Goal: Transaction & Acquisition: Purchase product/service

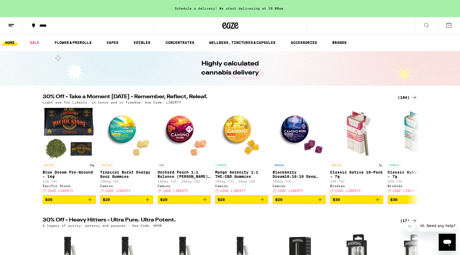
click at [430, 23] on button at bounding box center [426, 25] width 22 height 17
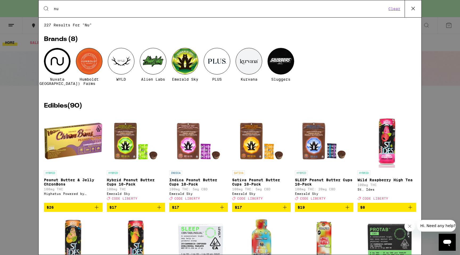
type input "nu"
click at [65, 66] on div at bounding box center [57, 61] width 27 height 27
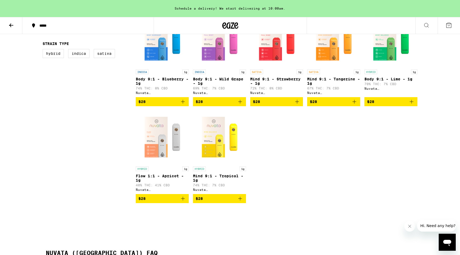
scroll to position [176, 0]
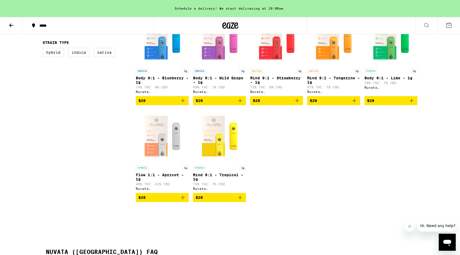
click at [160, 201] on span "$28" at bounding box center [162, 197] width 48 height 6
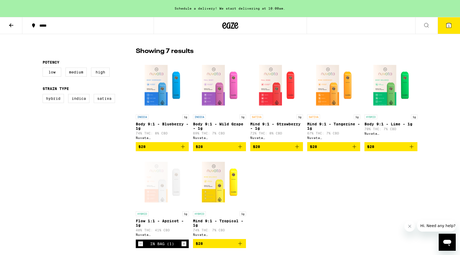
scroll to position [117, 0]
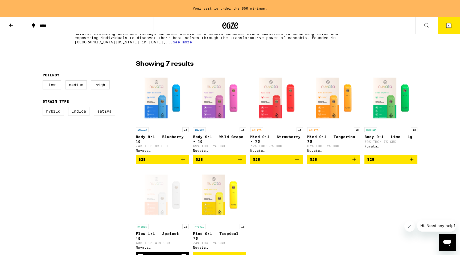
click at [297, 205] on div "INDICA 1g Body 9:1 - Blueberry - 1g 74% THC: 8% CBD Nuvata (CA) $28 INDICA 1g B…" at bounding box center [276, 165] width 281 height 189
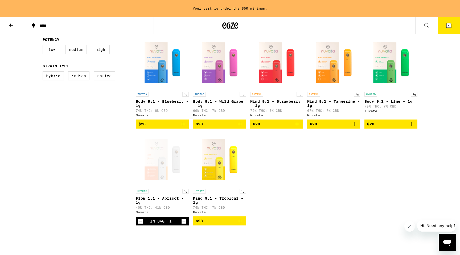
scroll to position [154, 0]
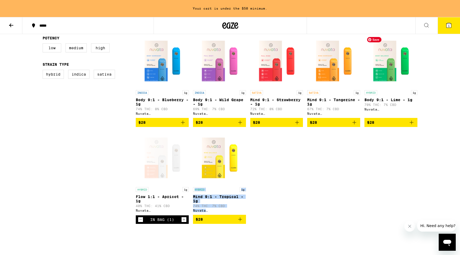
click at [394, 69] on img "Open page for Body 9:1 - Lime - 1g from Nuvata (CA)" at bounding box center [390, 60] width 53 height 53
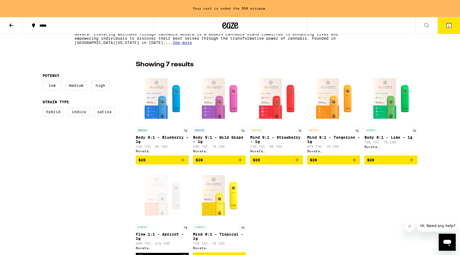
scroll to position [114, 0]
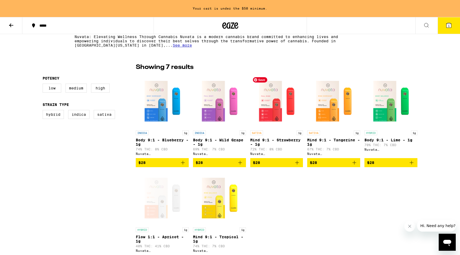
click at [271, 107] on img "Open page for Mind 9:1 - Strawberry - 1g from Nuvata (CA)" at bounding box center [276, 100] width 53 height 53
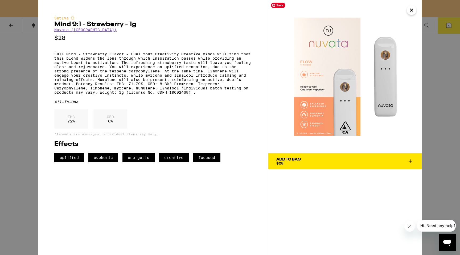
click at [271, 107] on img at bounding box center [344, 76] width 153 height 153
click at [13, 163] on div "Sativa Mind 9:1 - Strawberry - 1g Nuvata (CA) $28 Full Mind - Strawberry Flavor…" at bounding box center [230, 127] width 460 height 255
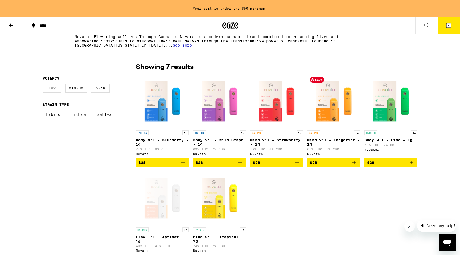
click at [333, 111] on img "Open page for Mind 9:1 - Tangerine - 1g from Nuvata (CA)" at bounding box center [333, 100] width 53 height 53
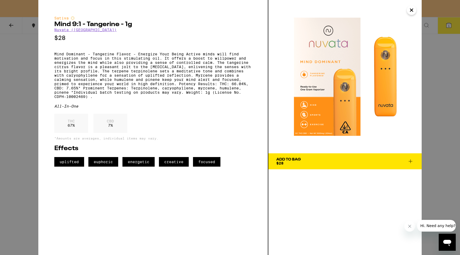
click at [2, 63] on div "Sativa Mind 9:1 - Tangerine - 1g Nuvata (CA) $28 Mind Dominant - Tangerine Flav…" at bounding box center [230, 127] width 460 height 255
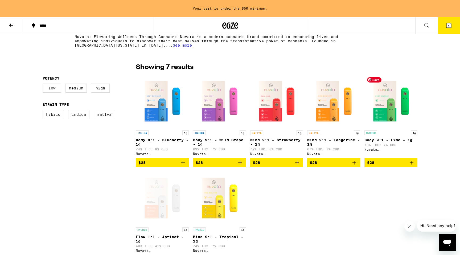
click at [387, 107] on img "Open page for Body 9:1 - Lime - 1g from Nuvata (CA)" at bounding box center [390, 100] width 53 height 53
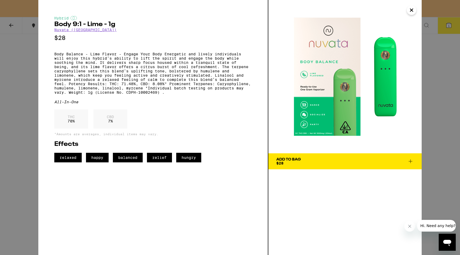
click at [24, 159] on div "Hybrid Body 9:1 - Lime - 1g Nuvata (CA) $28 Body Balance - Lime Flavor - Engage…" at bounding box center [230, 127] width 460 height 255
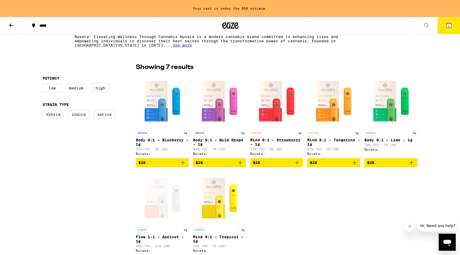
click at [165, 209] on div "Open page for Flow 1:1 - Apricot - 1g from Nuvata (CA)" at bounding box center [162, 197] width 53 height 53
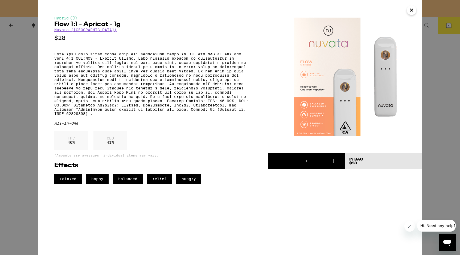
click at [11, 69] on div "Hybrid Flow 1:1 - Apricot - 1g Nuvata (CA) $28 All-In-One THC 40 % CBD 41 % *Am…" at bounding box center [230, 127] width 460 height 255
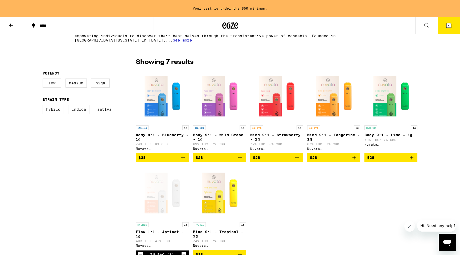
click at [49, 85] on label "Low" at bounding box center [52, 82] width 19 height 9
click at [44, 80] on input "Low" at bounding box center [44, 79] width 0 height 0
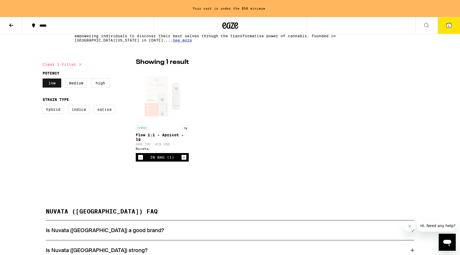
click at [49, 85] on label "Low" at bounding box center [52, 82] width 19 height 9
click at [44, 80] on input "Low" at bounding box center [44, 79] width 0 height 0
checkbox input "false"
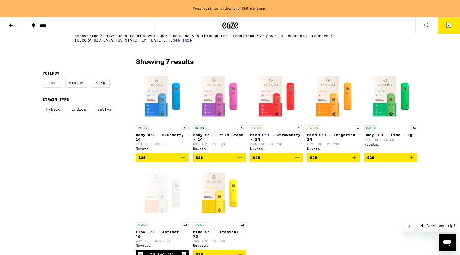
click at [78, 84] on label "Medium" at bounding box center [75, 82] width 21 height 9
click at [44, 80] on input "Medium" at bounding box center [44, 79] width 0 height 0
checkbox input "true"
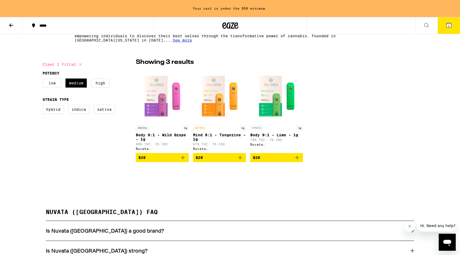
click at [53, 85] on label "Low" at bounding box center [52, 82] width 19 height 9
click at [44, 80] on input "Low" at bounding box center [44, 79] width 0 height 0
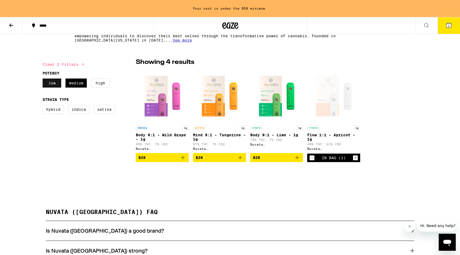
click at [53, 85] on label "Low" at bounding box center [52, 82] width 19 height 9
click at [44, 80] on input "Low" at bounding box center [44, 79] width 0 height 0
checkbox input "false"
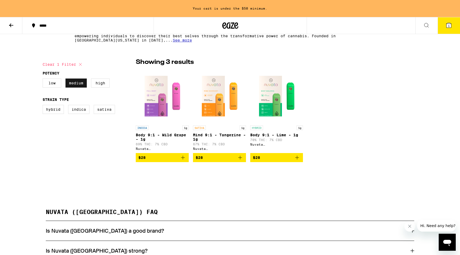
click at [77, 86] on label "Medium" at bounding box center [75, 82] width 21 height 9
click at [44, 80] on input "Medium" at bounding box center [44, 79] width 0 height 0
checkbox input "false"
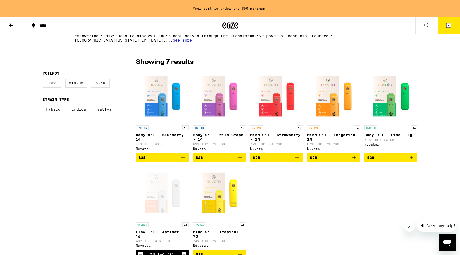
click at [97, 86] on label "High" at bounding box center [100, 82] width 19 height 9
click at [44, 80] on input "High" at bounding box center [44, 79] width 0 height 0
checkbox input "true"
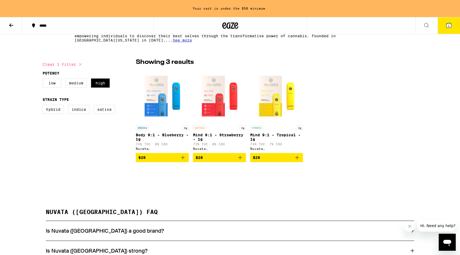
click at [79, 86] on label "Medium" at bounding box center [75, 82] width 21 height 9
click at [44, 80] on input "Medium" at bounding box center [44, 79] width 0 height 0
checkbox input "true"
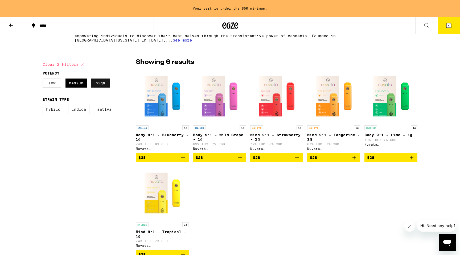
click at [102, 82] on label "High" at bounding box center [100, 82] width 19 height 9
click at [44, 80] on input "High" at bounding box center [44, 79] width 0 height 0
checkbox input "false"
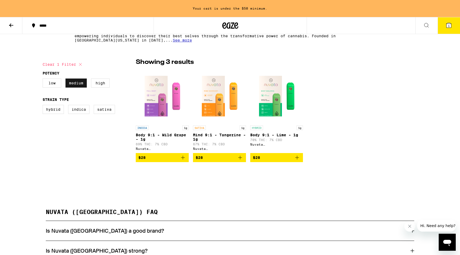
click at [76, 83] on label "Medium" at bounding box center [75, 82] width 21 height 9
click at [44, 80] on input "Medium" at bounding box center [44, 79] width 0 height 0
checkbox input "false"
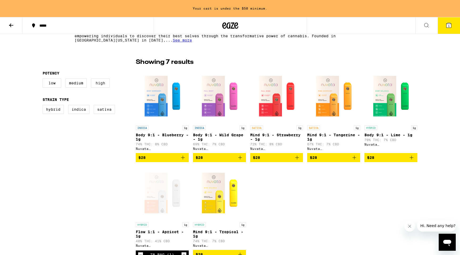
click at [98, 84] on label "High" at bounding box center [100, 82] width 19 height 9
click at [44, 80] on input "High" at bounding box center [44, 79] width 0 height 0
checkbox input "true"
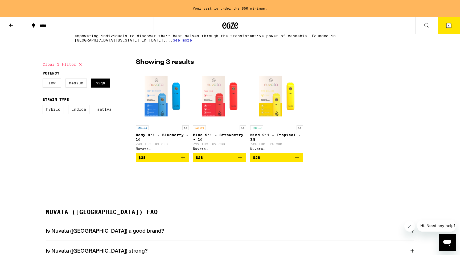
click at [78, 83] on label "Medium" at bounding box center [75, 82] width 21 height 9
click at [44, 80] on input "Medium" at bounding box center [44, 79] width 0 height 0
checkbox input "true"
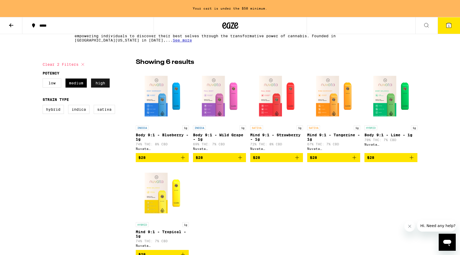
click at [105, 84] on label "High" at bounding box center [100, 82] width 19 height 9
click at [44, 80] on input "High" at bounding box center [44, 79] width 0 height 0
checkbox input "false"
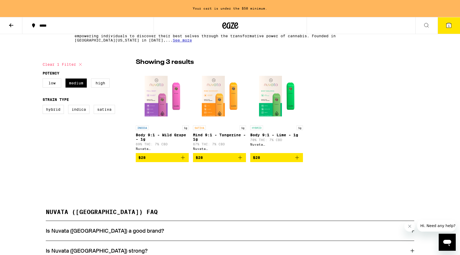
click at [210, 160] on span "$28" at bounding box center [220, 157] width 48 height 6
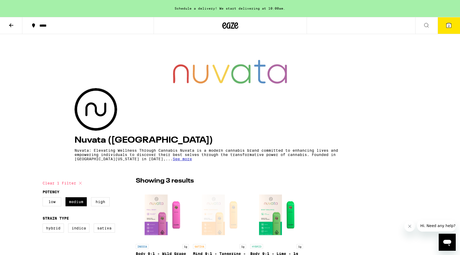
click at [230, 28] on icon at bounding box center [230, 26] width 16 height 10
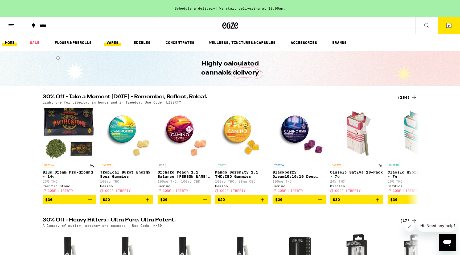
click at [113, 41] on link "VAPES" at bounding box center [112, 42] width 17 height 6
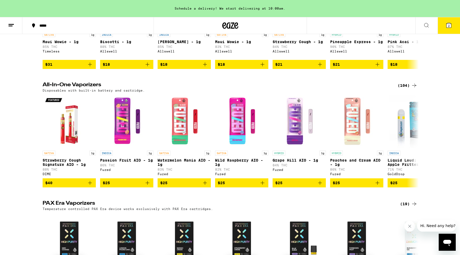
scroll to position [129, 0]
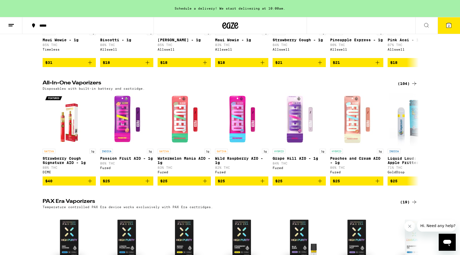
click at [405, 82] on div "(104)" at bounding box center [407, 83] width 20 height 6
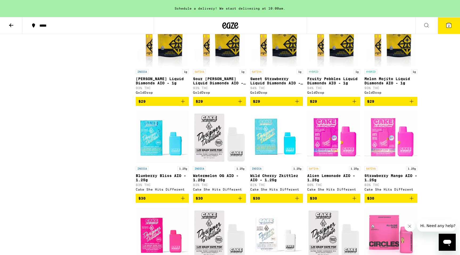
scroll to position [389, 0]
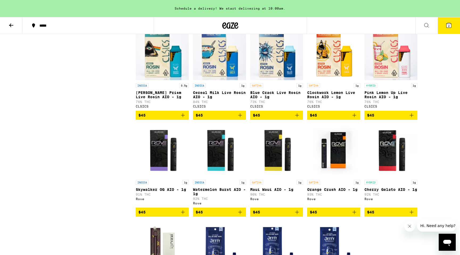
scroll to position [1835, 0]
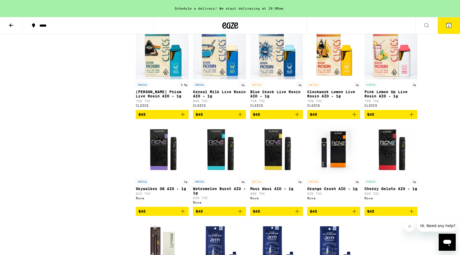
click at [390, 98] on p "Pink Lemon Up Live Rosin AIO - 1g" at bounding box center [390, 94] width 53 height 9
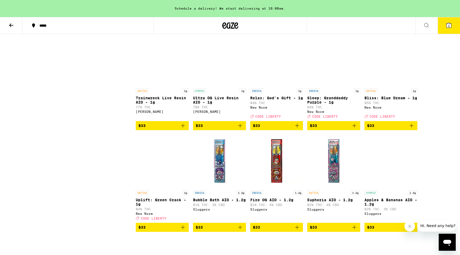
scroll to position [940, 0]
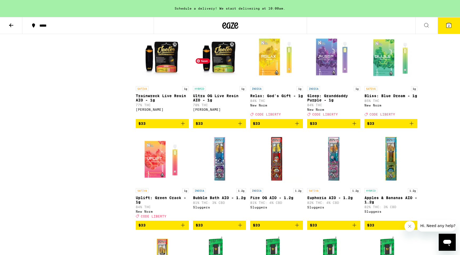
click at [234, 80] on img "Open page for Ultra OG Live Resin AIO - 1g from Jeeter" at bounding box center [219, 56] width 53 height 53
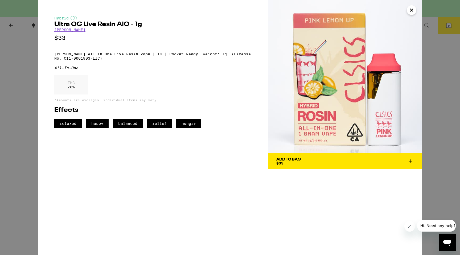
click at [413, 10] on icon "Close" at bounding box center [411, 10] width 6 height 8
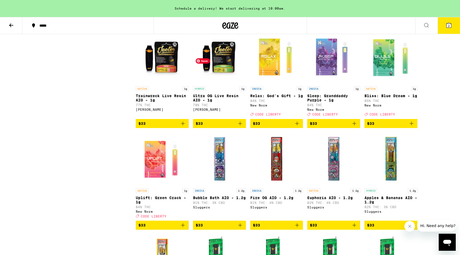
click at [217, 84] on img "Open page for Ultra OG Live Resin AIO - 1g from Jeeter" at bounding box center [219, 56] width 53 height 53
click at [172, 84] on img "Open page for Trainwreck Live Resin AIO - 1g from Jeeter" at bounding box center [162, 56] width 53 height 53
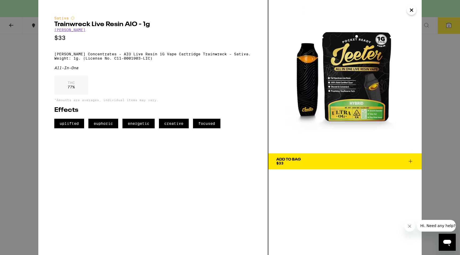
click at [411, 11] on icon "Close" at bounding box center [411, 10] width 6 height 8
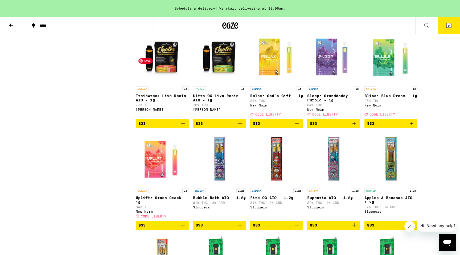
click at [164, 84] on img "Open page for Trainwreck Live Resin AIO - 1g from Jeeter" at bounding box center [162, 56] width 53 height 53
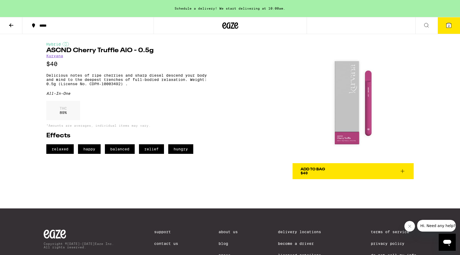
click at [452, 28] on button "2" at bounding box center [448, 25] width 22 height 16
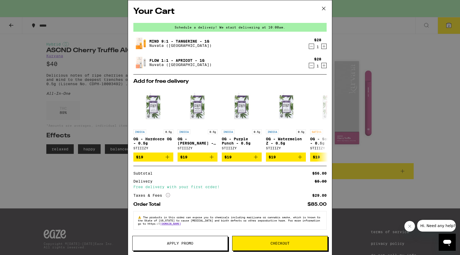
scroll to position [3, 0]
click at [6, 151] on div "Your Cart Schedule a delivery! We start delivering at 10:00am. Mind 9:1 - Tange…" at bounding box center [230, 127] width 460 height 255
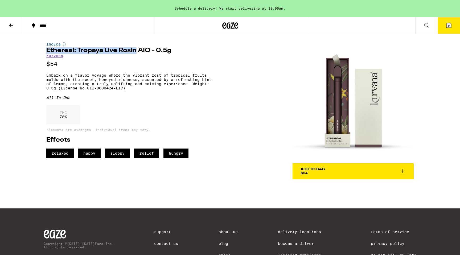
drag, startPoint x: 44, startPoint y: 51, endPoint x: 136, endPoint y: 49, distance: 91.5
click at [136, 49] on div "Indica Ethereal: Tropaya Live Rosin AIO - 0.5g Kurvana $54 Embark on a flavor v…" at bounding box center [229, 106] width 383 height 145
copy h1 "Ethereal: Tropaya Live Rosin"
click at [51, 57] on link "Kurvana" at bounding box center [54, 56] width 17 height 4
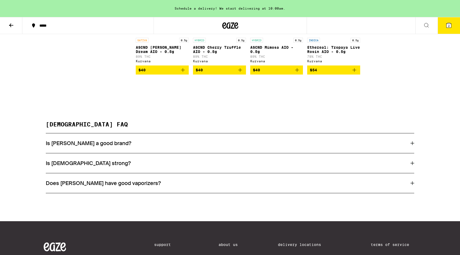
scroll to position [261, 0]
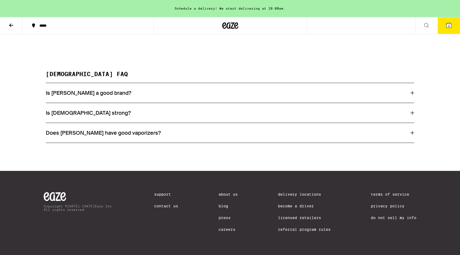
click at [55, 93] on h3 "Is [PERSON_NAME] a good brand?" at bounding box center [88, 92] width 85 height 7
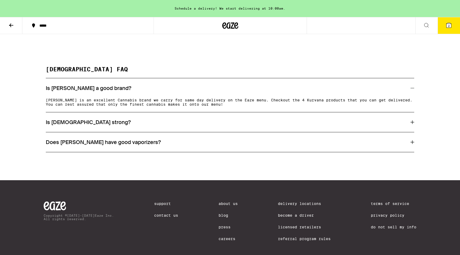
click at [74, 126] on h3 "Is [DEMOGRAPHIC_DATA] strong?" at bounding box center [88, 122] width 85 height 7
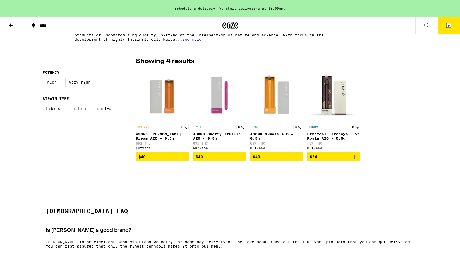
scroll to position [118, 0]
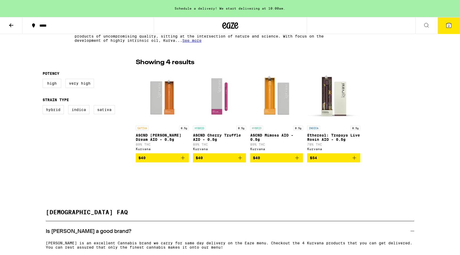
click at [448, 26] on span "2" at bounding box center [449, 25] width 2 height 3
